Goal: Transaction & Acquisition: Purchase product/service

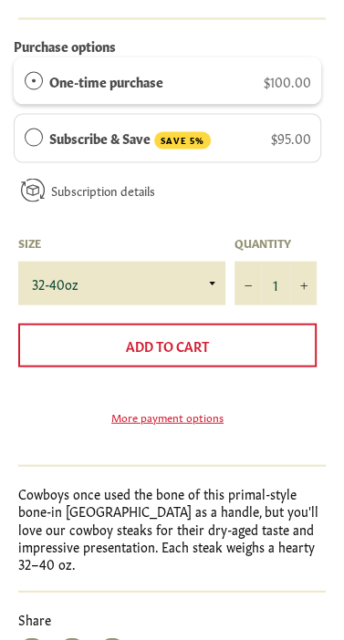
scroll to position [820, 0]
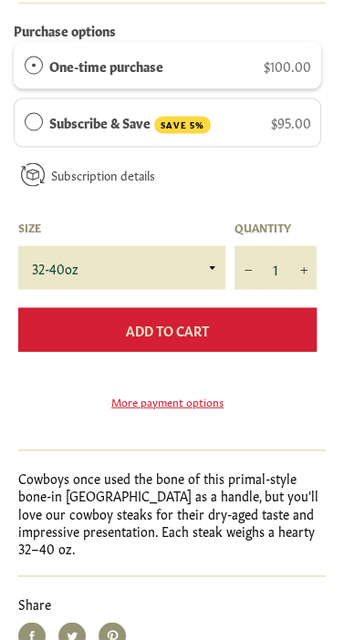
click at [240, 329] on button "Add to Cart" at bounding box center [167, 329] width 298 height 44
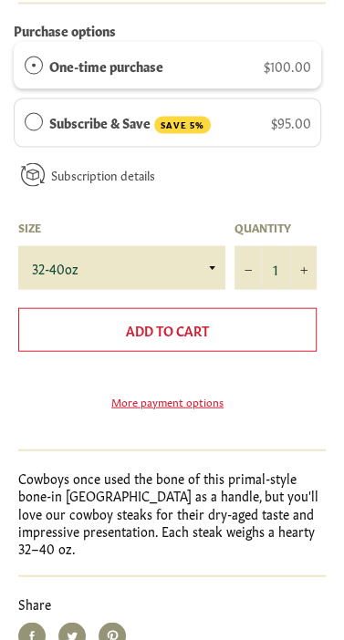
scroll to position [749, 0]
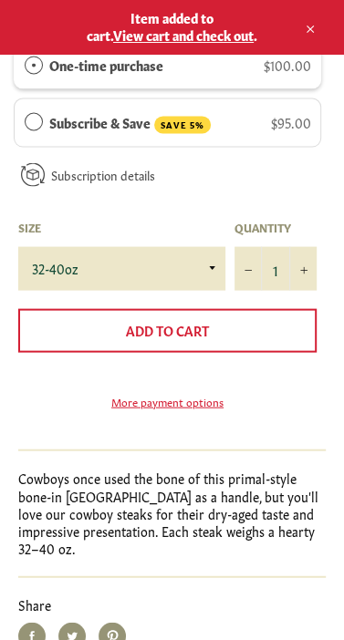
click at [205, 35] on span "View cart and check out" at bounding box center [183, 35] width 140 height 18
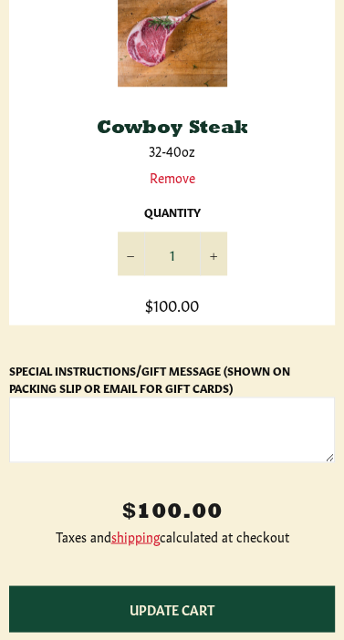
scroll to position [547, 0]
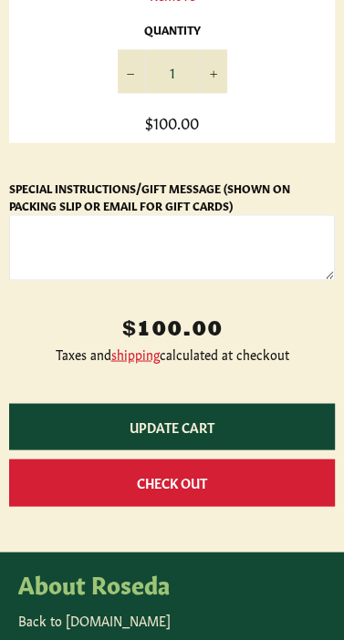
click at [216, 489] on button "Check Out" at bounding box center [171, 481] width 325 height 46
